Goal: Find specific page/section: Find specific page/section

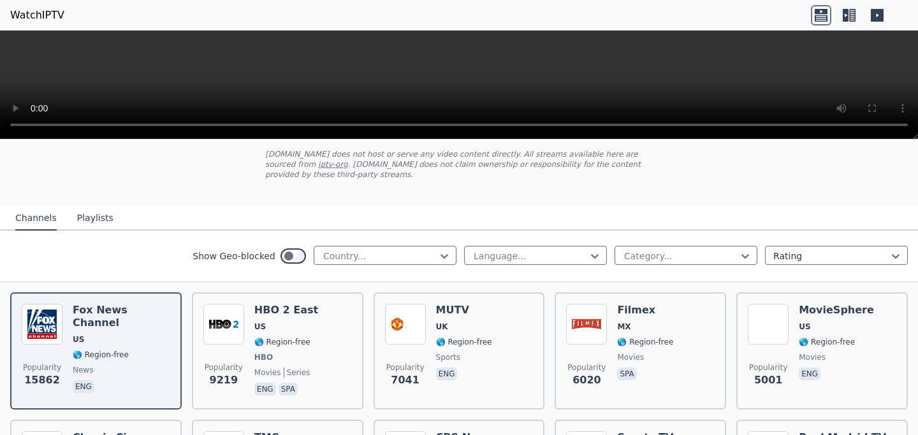
scroll to position [70, 0]
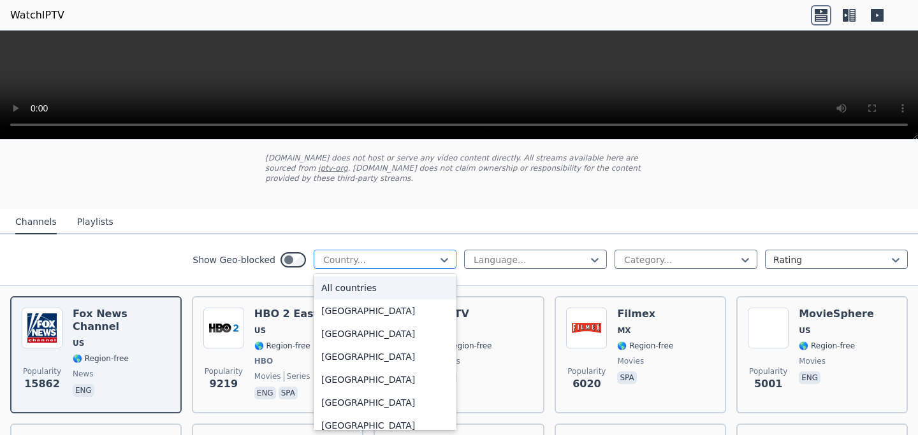
click at [372, 264] on div at bounding box center [380, 260] width 116 height 13
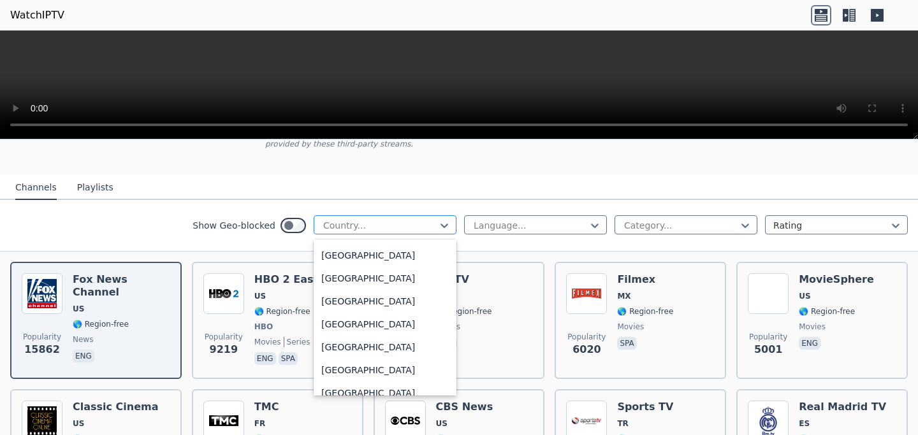
scroll to position [679, 0]
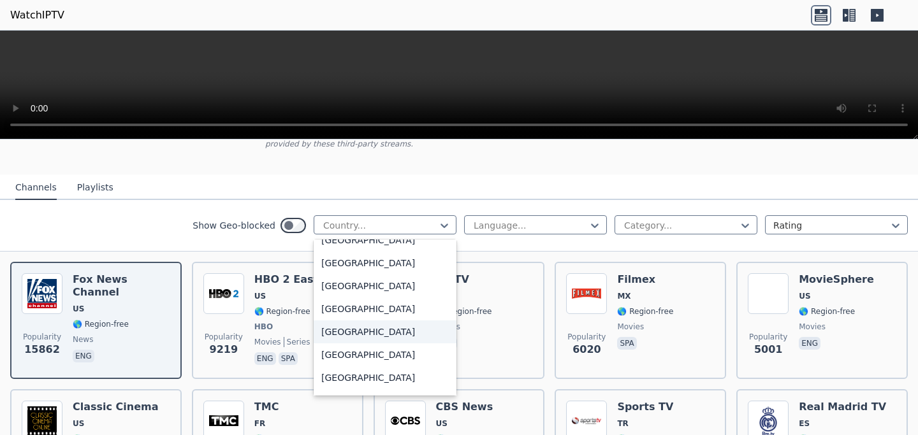
click at [326, 333] on div "[GEOGRAPHIC_DATA]" at bounding box center [385, 332] width 143 height 23
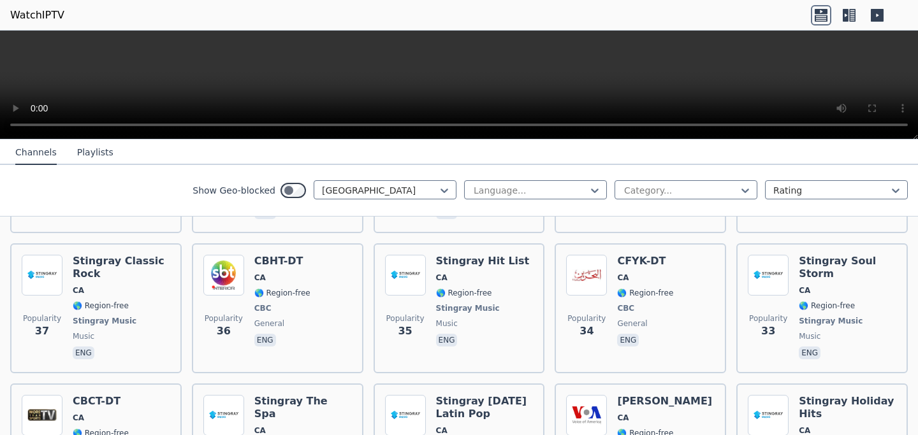
scroll to position [2034, 0]
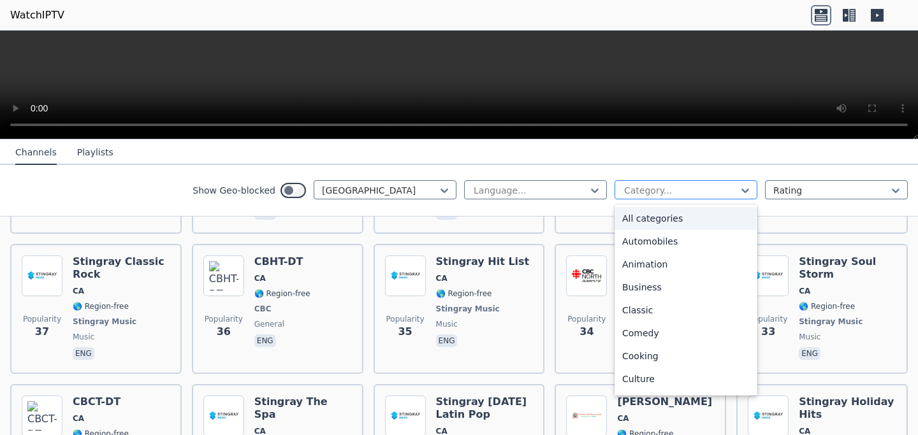
click at [669, 189] on div at bounding box center [681, 190] width 116 height 13
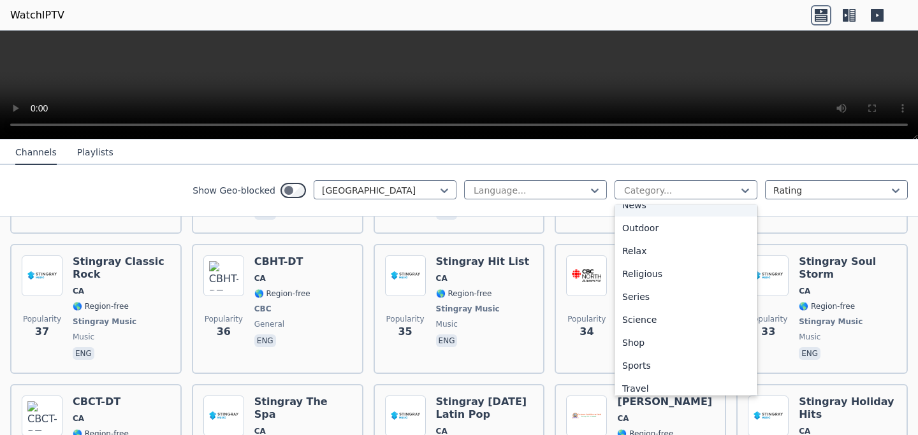
scroll to position [415, 0]
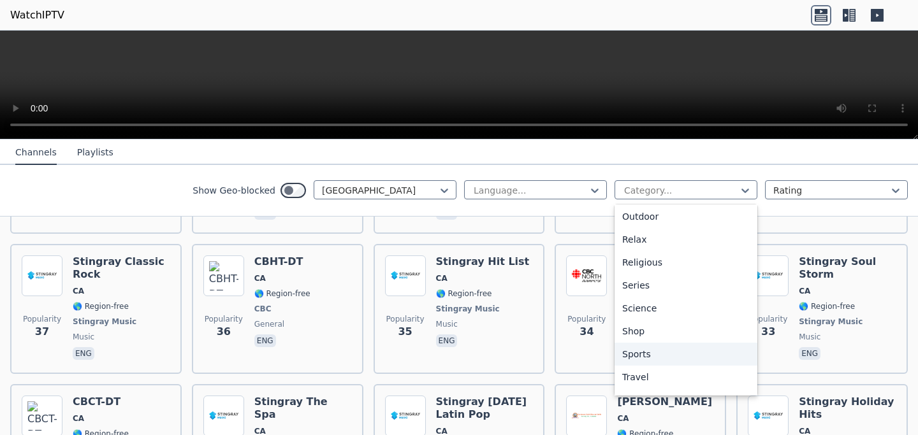
click at [628, 350] on div "Sports" at bounding box center [685, 354] width 143 height 23
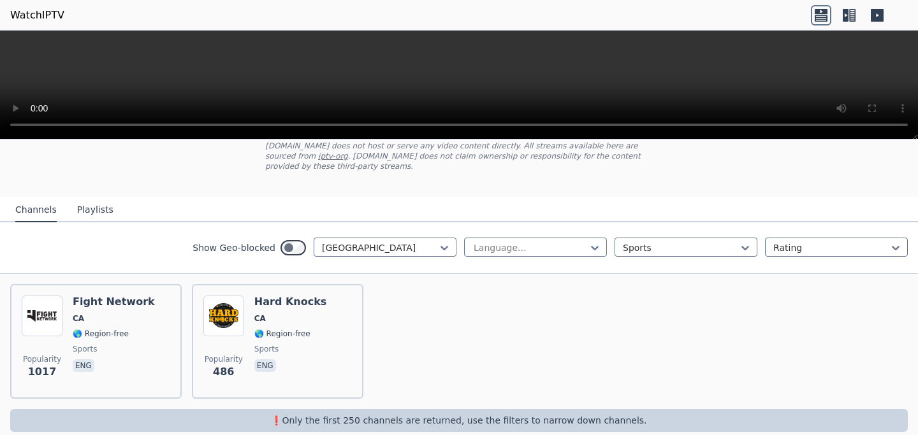
scroll to position [99, 0]
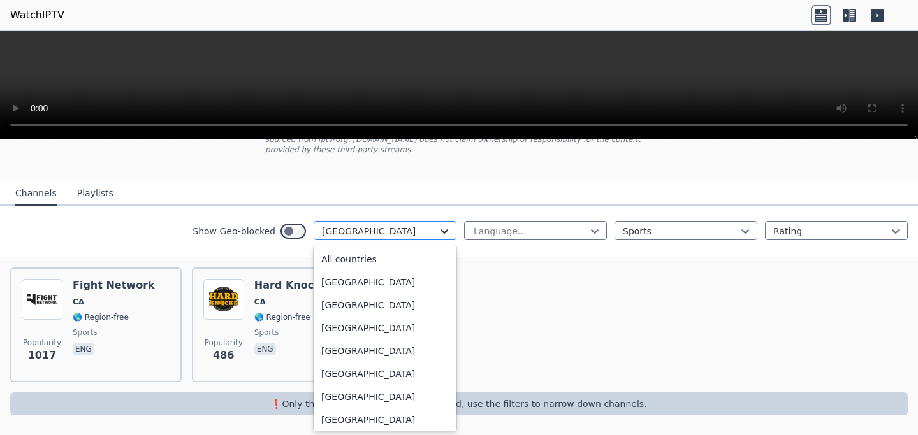
click at [438, 231] on icon at bounding box center [444, 231] width 13 height 13
click at [377, 286] on div "[GEOGRAPHIC_DATA]" at bounding box center [385, 281] width 143 height 23
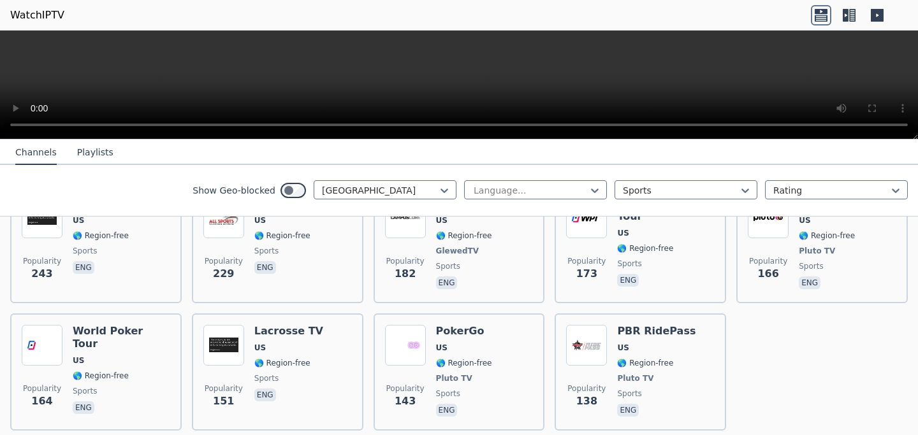
scroll to position [606, 0]
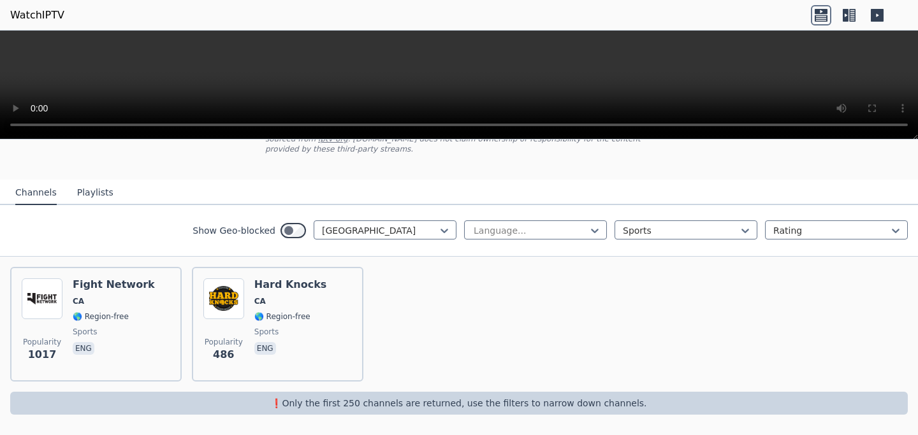
scroll to position [99, 0]
